Goal: Task Accomplishment & Management: Manage account settings

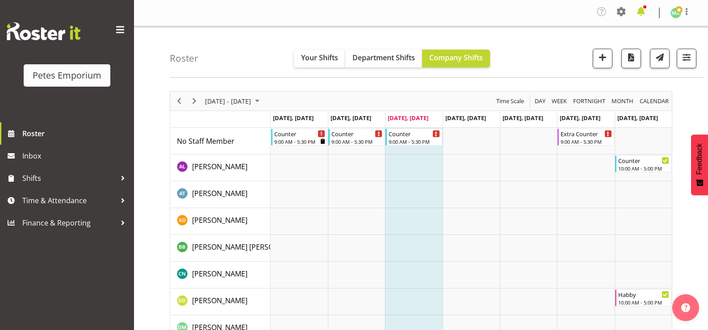
click at [642, 13] on span at bounding box center [641, 11] width 14 height 14
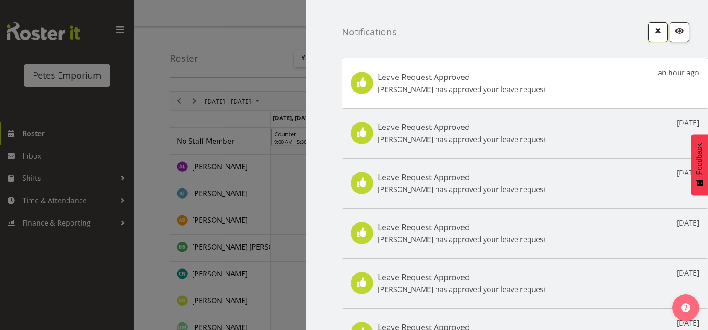
click at [652, 35] on span "button" at bounding box center [658, 31] width 12 height 12
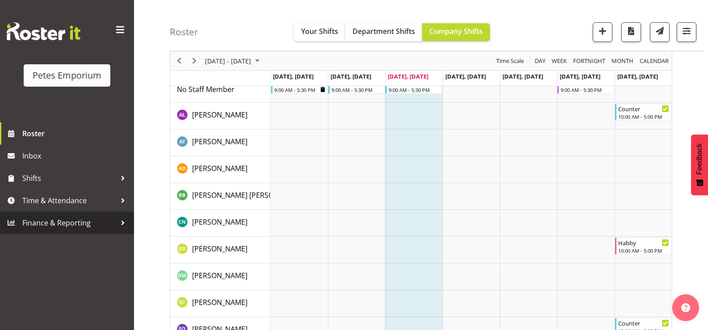
scroll to position [89, 0]
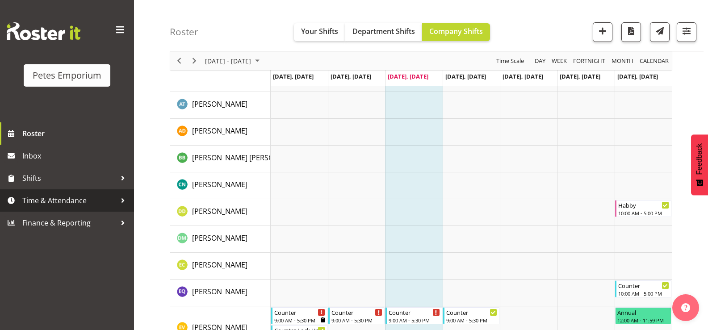
click at [86, 197] on span "Time & Attendance" at bounding box center [69, 200] width 94 height 13
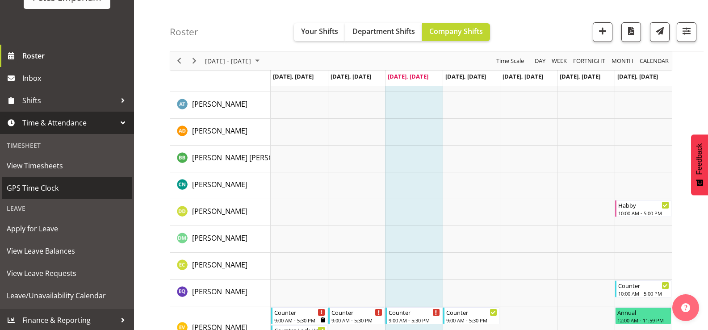
scroll to position [79, 0]
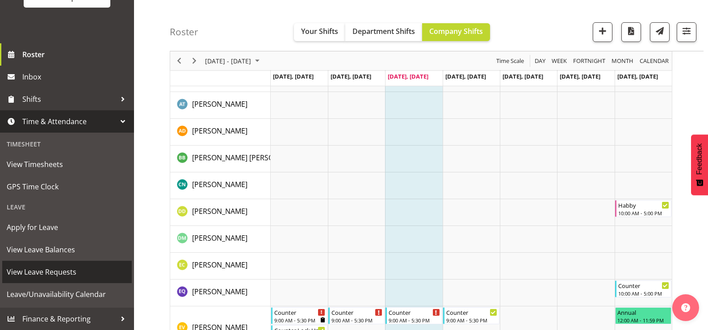
click at [68, 271] on span "View Leave Requests" at bounding box center [67, 271] width 121 height 13
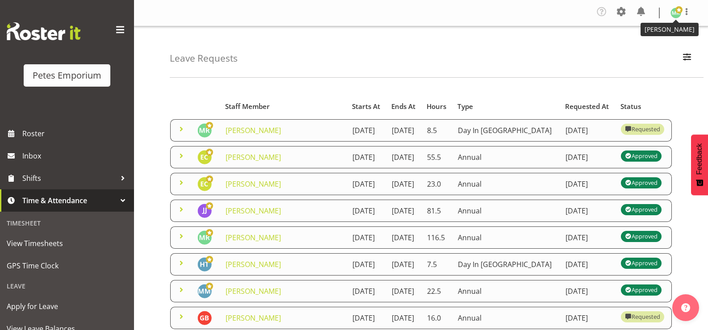
click at [678, 10] on span at bounding box center [678, 9] width 7 height 7
